Goal: Navigation & Orientation: Go to known website

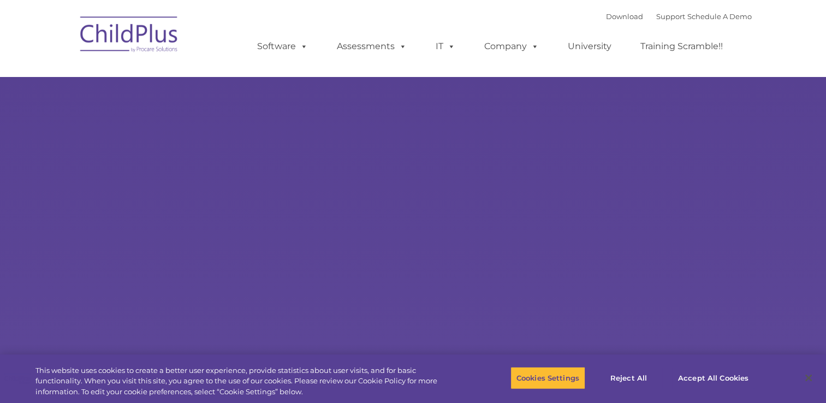
select select "MEDIUM"
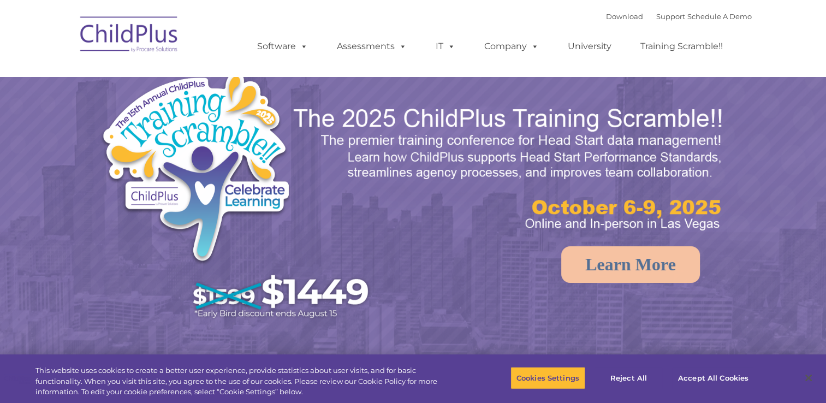
select select "MEDIUM"
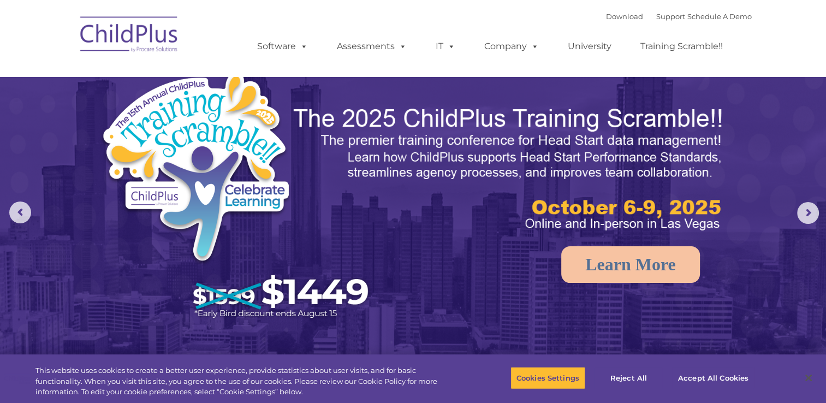
click at [167, 42] on img at bounding box center [129, 36] width 109 height 55
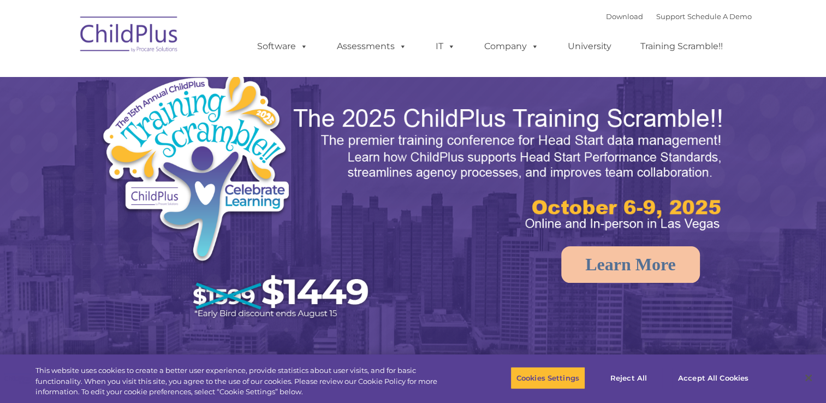
select select "MEDIUM"
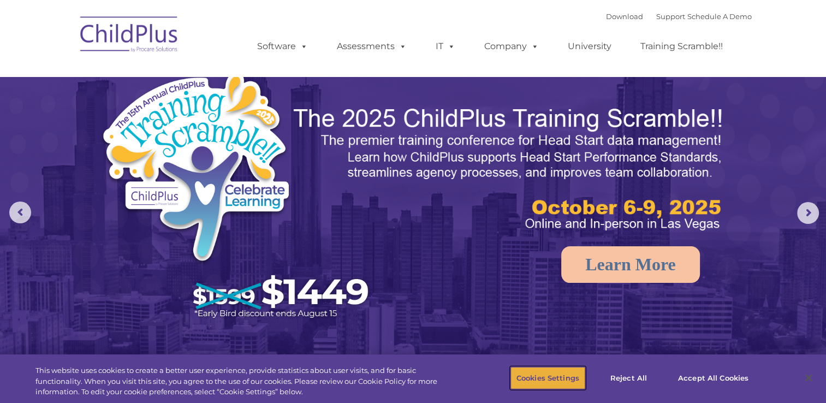
click at [556, 381] on button "Cookies Settings" at bounding box center [547, 377] width 75 height 23
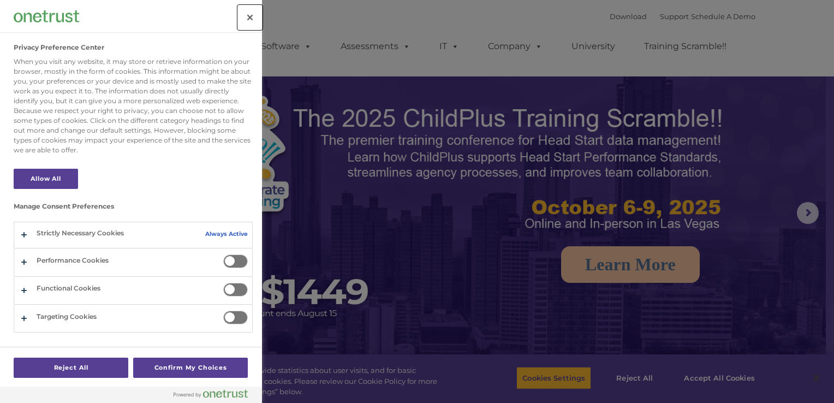
click at [246, 14] on button "Close" at bounding box center [250, 17] width 24 height 24
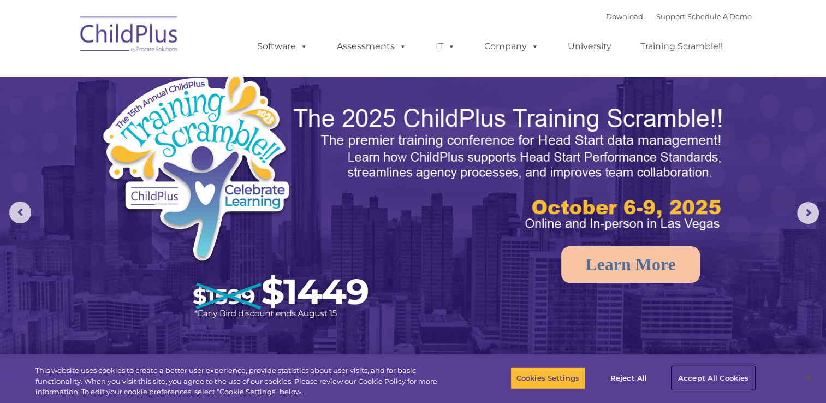
click at [710, 371] on button "Accept All Cookies" at bounding box center [713, 377] width 82 height 23
